Goal: Communication & Community: Answer question/provide support

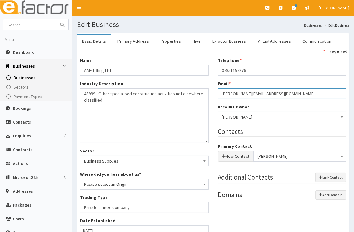
click at [255, 93] on input "[PERSON_NAME][EMAIL_ADDRESS][DOMAIN_NAME]" at bounding box center [282, 93] width 129 height 11
drag, startPoint x: 270, startPoint y: 96, endPoint x: 218, endPoint y: 92, distance: 52.3
click at [218, 92] on input "[PERSON_NAME][EMAIL_ADDRESS][DOMAIN_NAME]" at bounding box center [282, 93] width 129 height 11
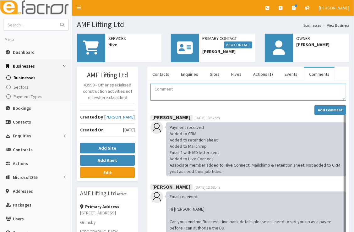
click at [209, 91] on textarea "Comment" at bounding box center [249, 92] width 196 height 17
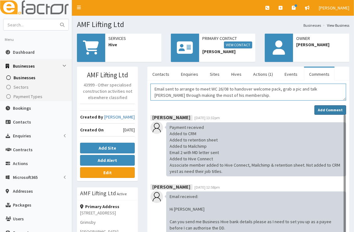
type textarea "Email sent to arrange to meet WC 26/08 to handover welcome pack, grab a pic and…"
click at [328, 109] on strong "Add Comment" at bounding box center [330, 110] width 25 height 5
click at [297, 112] on div "Add Comment" at bounding box center [249, 109] width 196 height 9
click at [325, 108] on strong "Add Comment" at bounding box center [330, 110] width 25 height 5
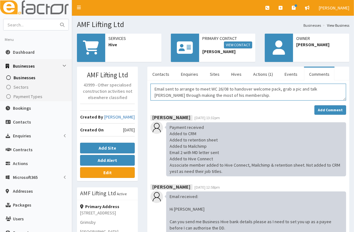
drag, startPoint x: 243, startPoint y: 93, endPoint x: 149, endPoint y: 89, distance: 94.1
click at [149, 89] on div "Email sent to arrange to meet WC 26/08 to handover welcome pack, grab a pic and…" at bounding box center [248, 216] width 205 height 265
click at [271, 100] on div "Email sent to arrange to meet WC 26/08 to handover welcome pack, grab a pic and…" at bounding box center [249, 99] width 196 height 31
click at [335, 108] on strong "Add Comment" at bounding box center [330, 110] width 25 height 5
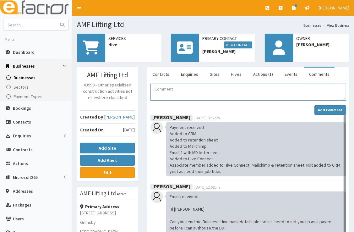
click at [173, 92] on textarea "Comment" at bounding box center [249, 92] width 196 height 17
paste textarea "Email sent to arrange to meet WC 26/08 to handover welcome pack, grab a pic and…"
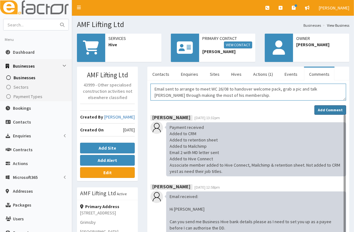
type textarea "Email sent to arrange to meet WC 26/08 to handover welcome pack, grab a pic and…"
click at [330, 108] on strong "Add Comment" at bounding box center [330, 110] width 25 height 5
